Goal: Navigation & Orientation: Find specific page/section

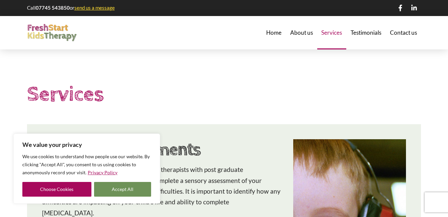
click at [125, 183] on button "Accept All" at bounding box center [122, 189] width 57 height 15
checkbox input "true"
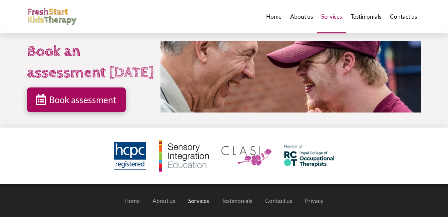
scroll to position [1753, 0]
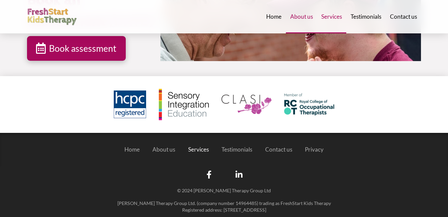
click at [304, 17] on span "About us" at bounding box center [301, 17] width 23 height 6
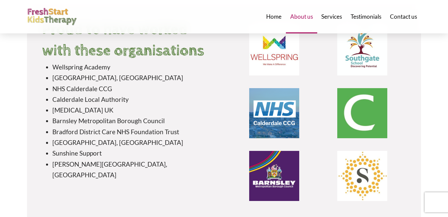
scroll to position [1514, 0]
